Goal: Transaction & Acquisition: Subscribe to service/newsletter

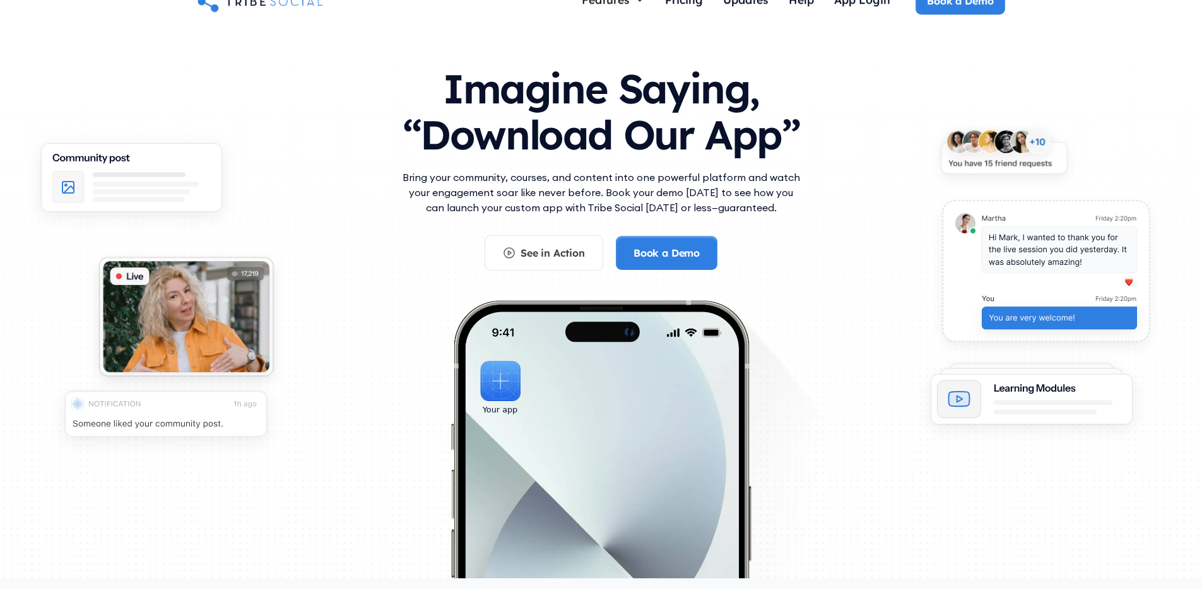
scroll to position [50, 0]
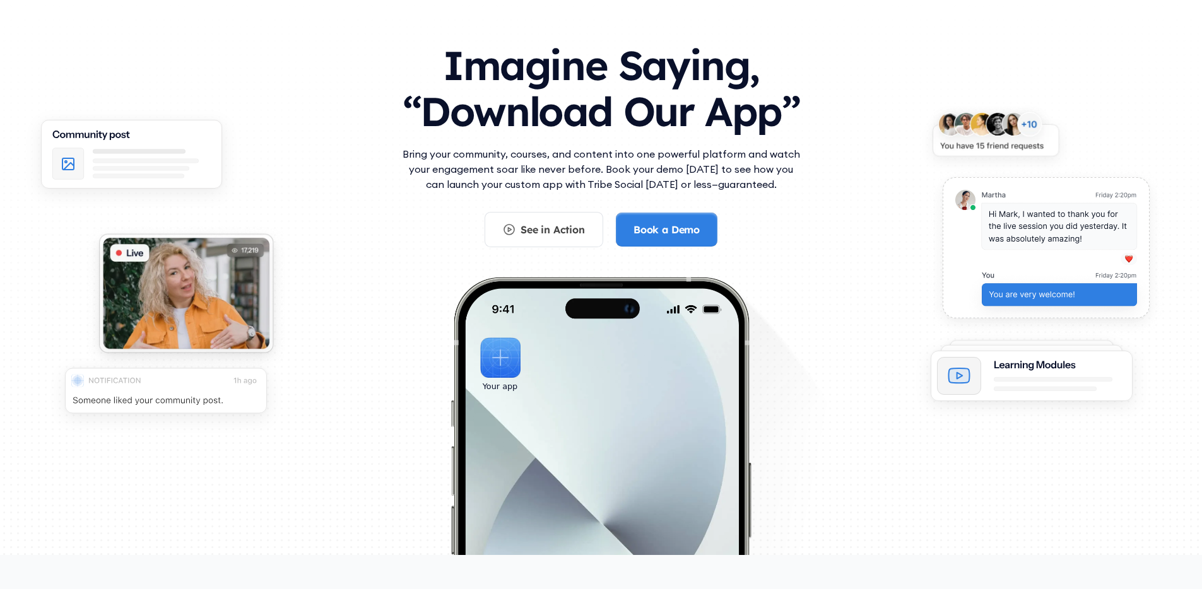
click at [980, 127] on img at bounding box center [995, 138] width 156 height 74
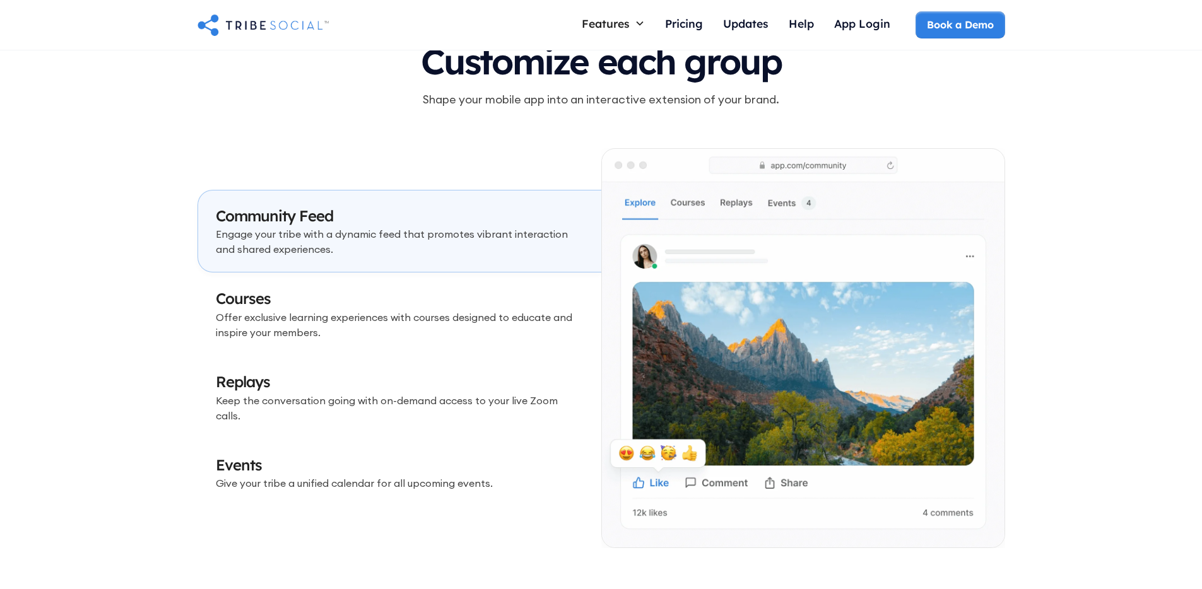
scroll to position [3635, 0]
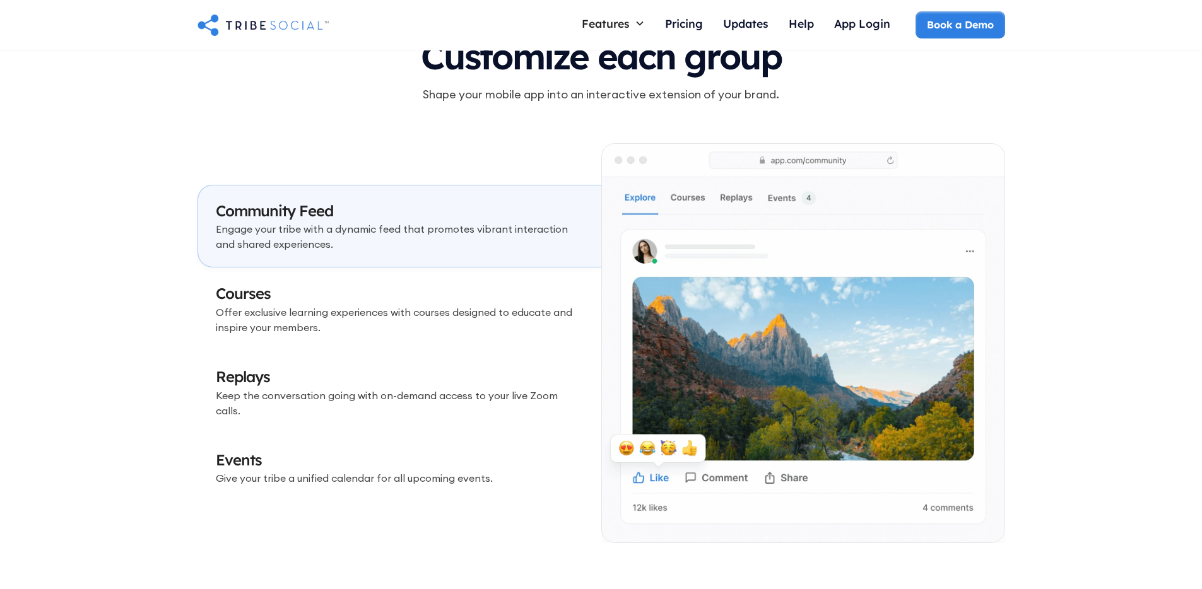
click at [386, 315] on p "Offer exclusive learning experiences with courses designed to educate and inspi…" at bounding box center [400, 320] width 368 height 30
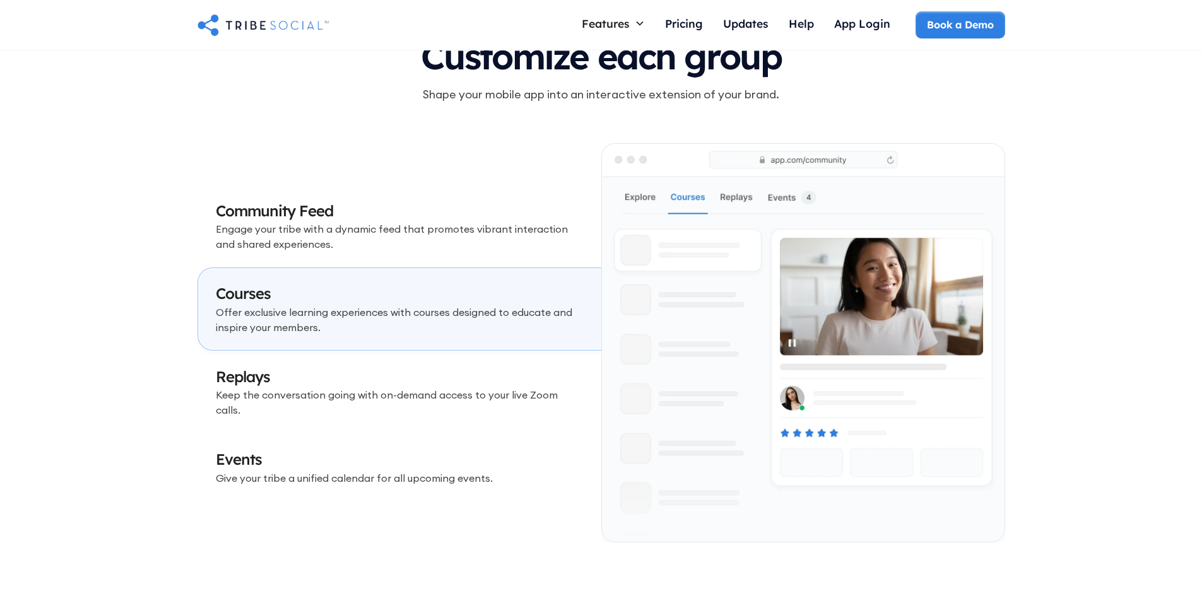
click at [422, 382] on h3 "Replays" at bounding box center [400, 377] width 368 height 21
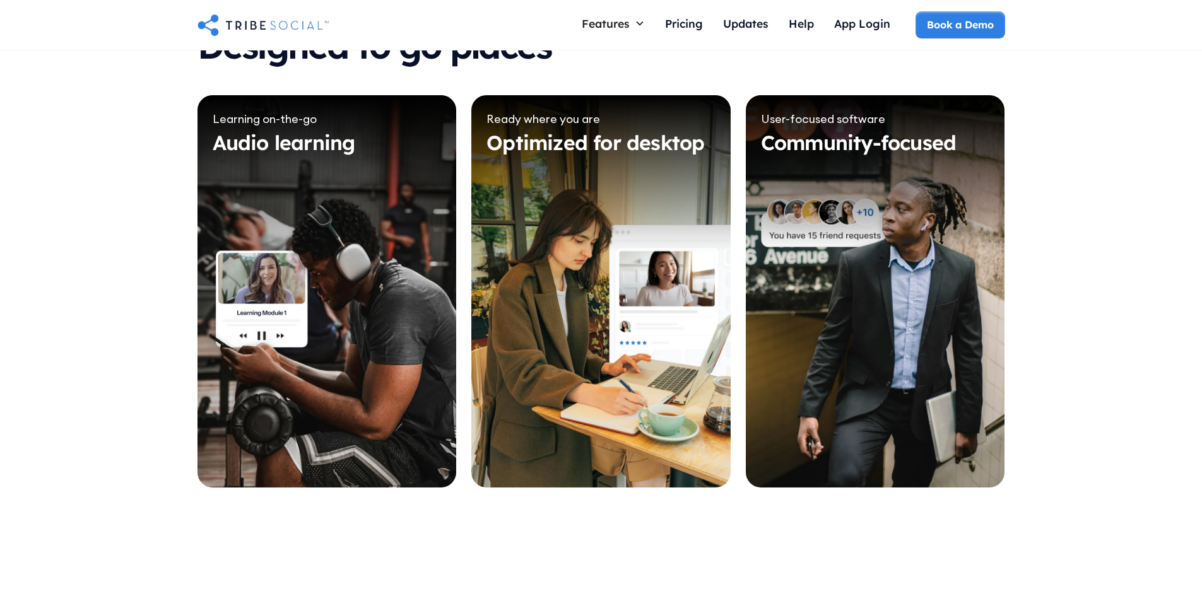
scroll to position [5740, 0]
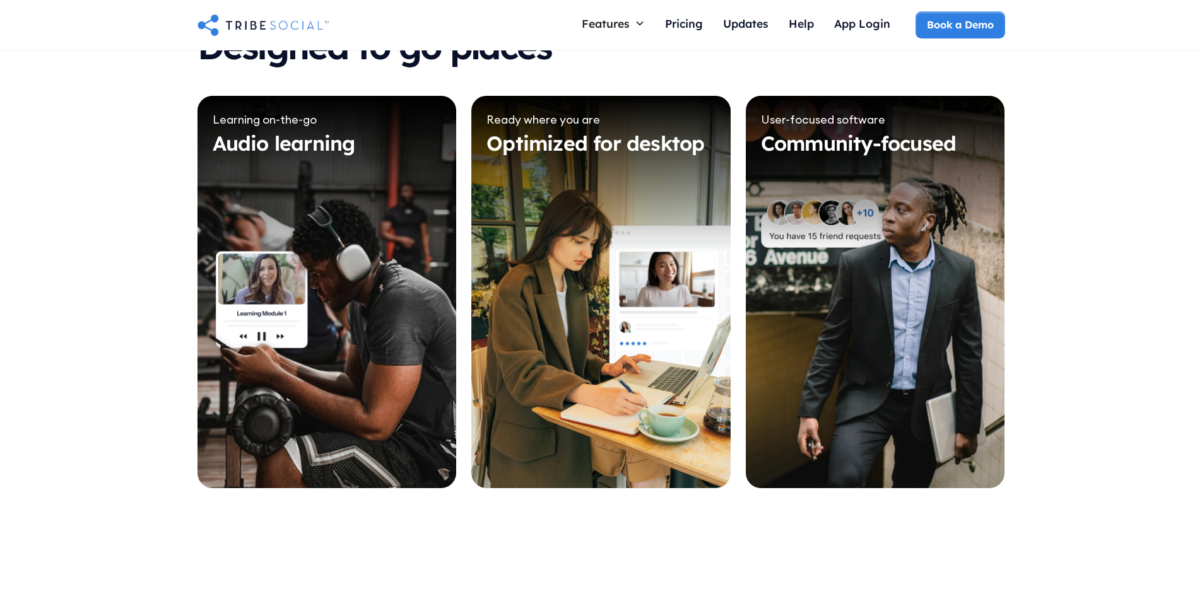
click at [97, 172] on div "Designed to go places Learning on-the-go Audio learning Ready where you are Opt…" at bounding box center [601, 257] width 1202 height 461
click at [684, 26] on div "Pricing" at bounding box center [684, 23] width 38 height 14
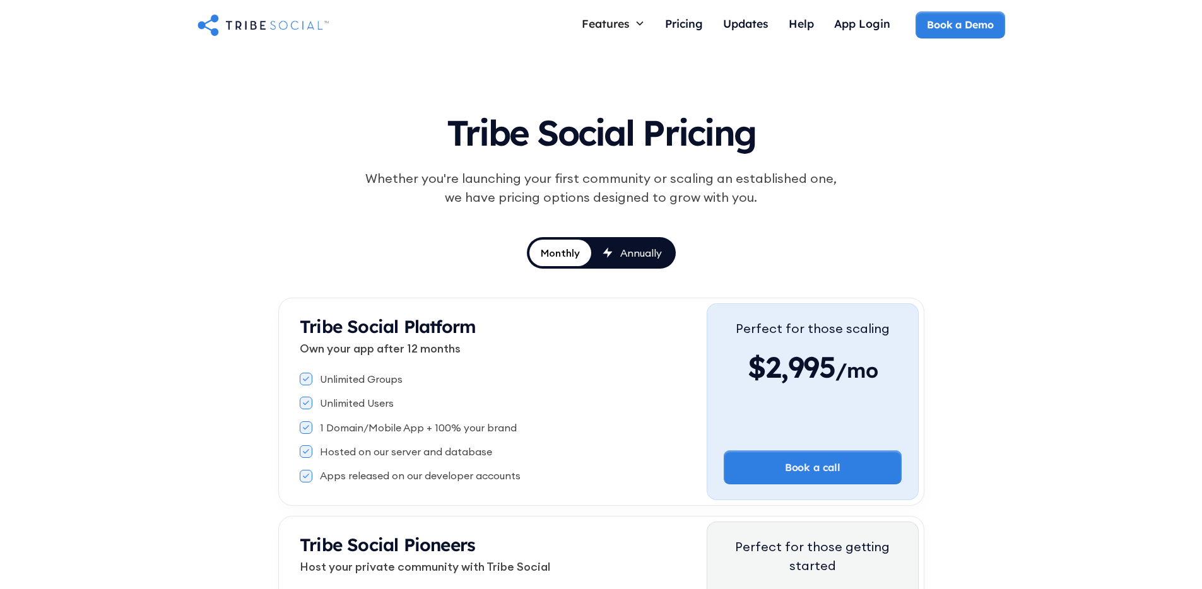
click at [275, 33] on img "home" at bounding box center [262, 24] width 131 height 25
